Goal: Find specific page/section: Find specific page/section

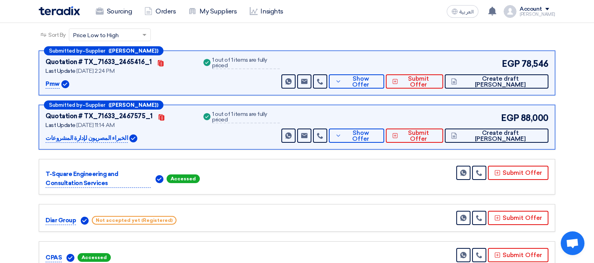
click at [121, 10] on link "Sourcing" at bounding box center [113, 11] width 49 height 17
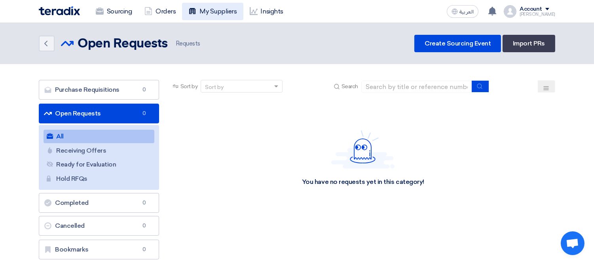
click at [214, 7] on link "My Suppliers" at bounding box center [212, 11] width 61 height 17
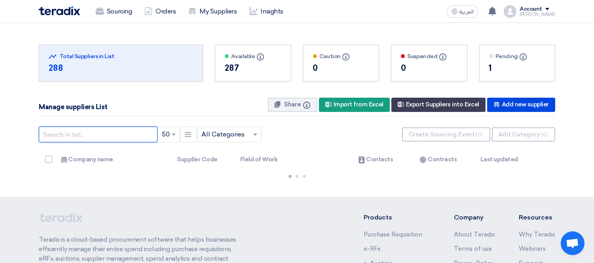
click at [117, 131] on input "text" at bounding box center [98, 135] width 119 height 16
type input "ش"
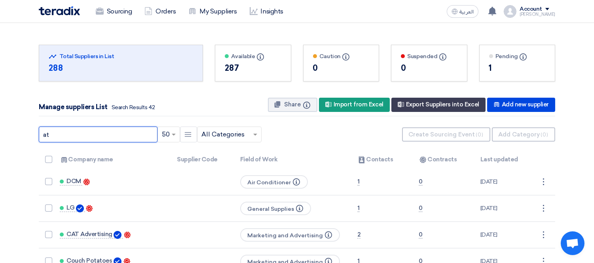
type input "a"
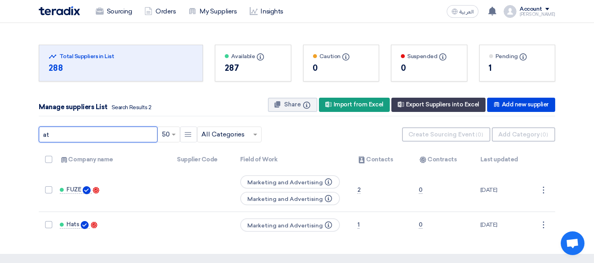
type input "a"
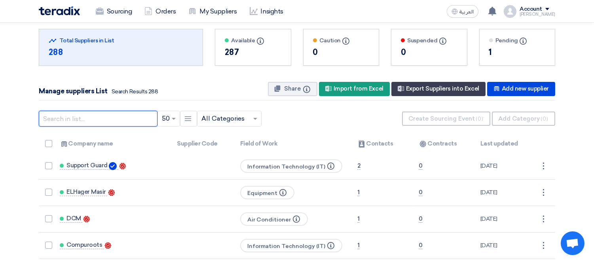
scroll to position [15, 0]
